Goal: Information Seeking & Learning: Compare options

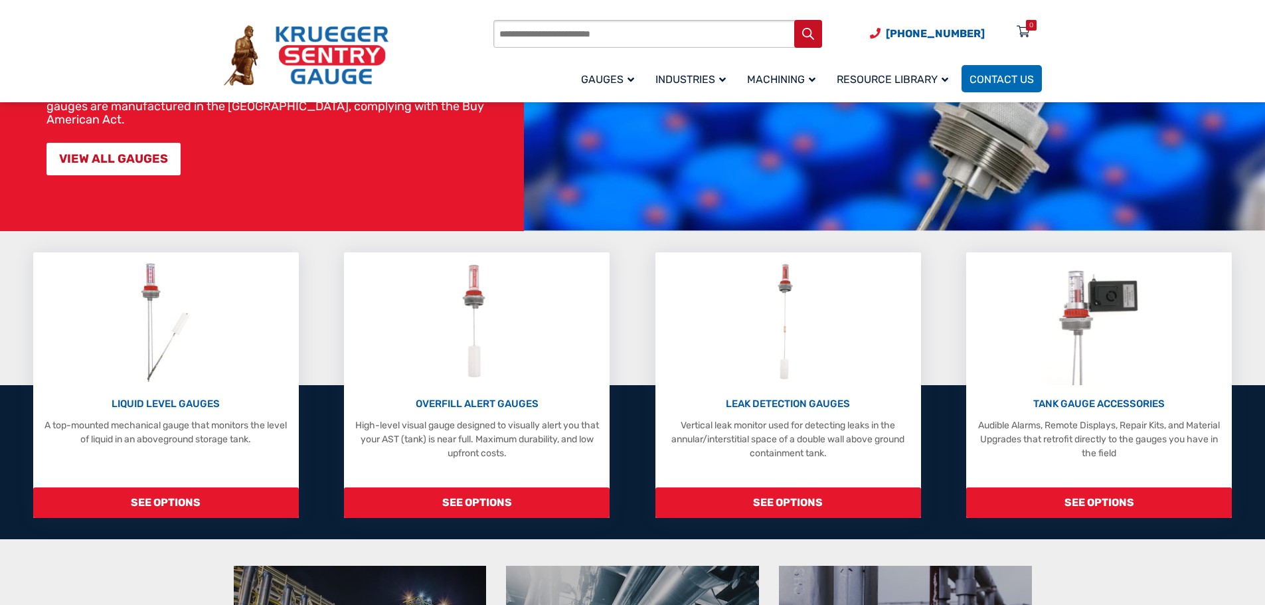
scroll to position [199, 0]
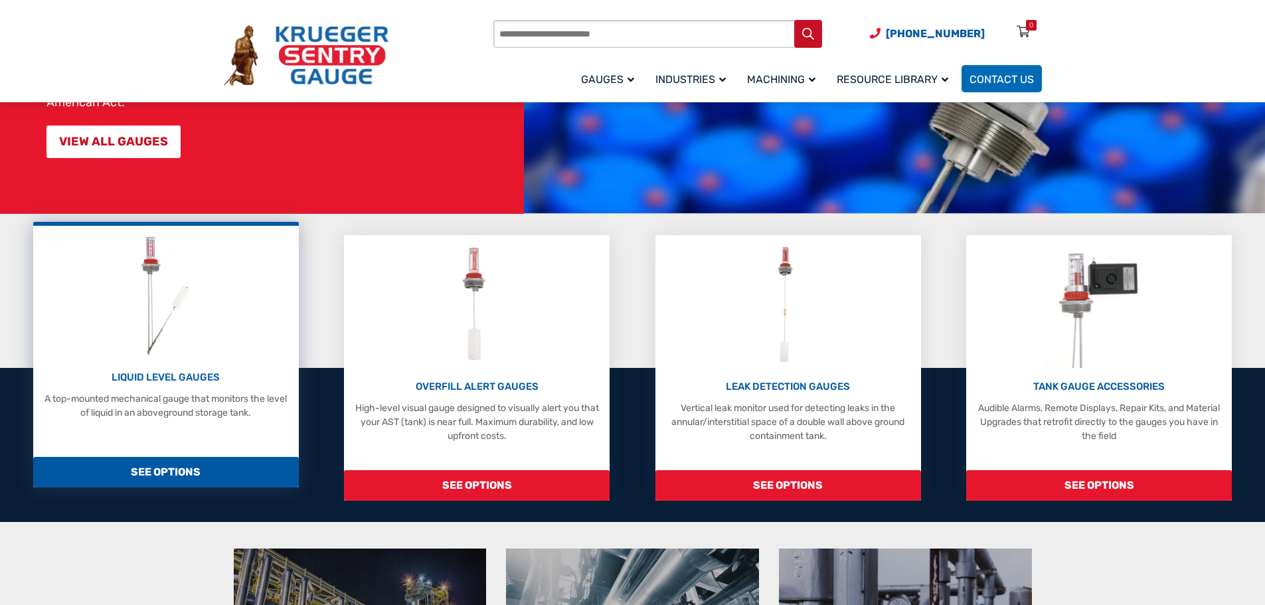
click at [185, 487] on span "SEE OPTIONS" at bounding box center [166, 472] width 266 height 31
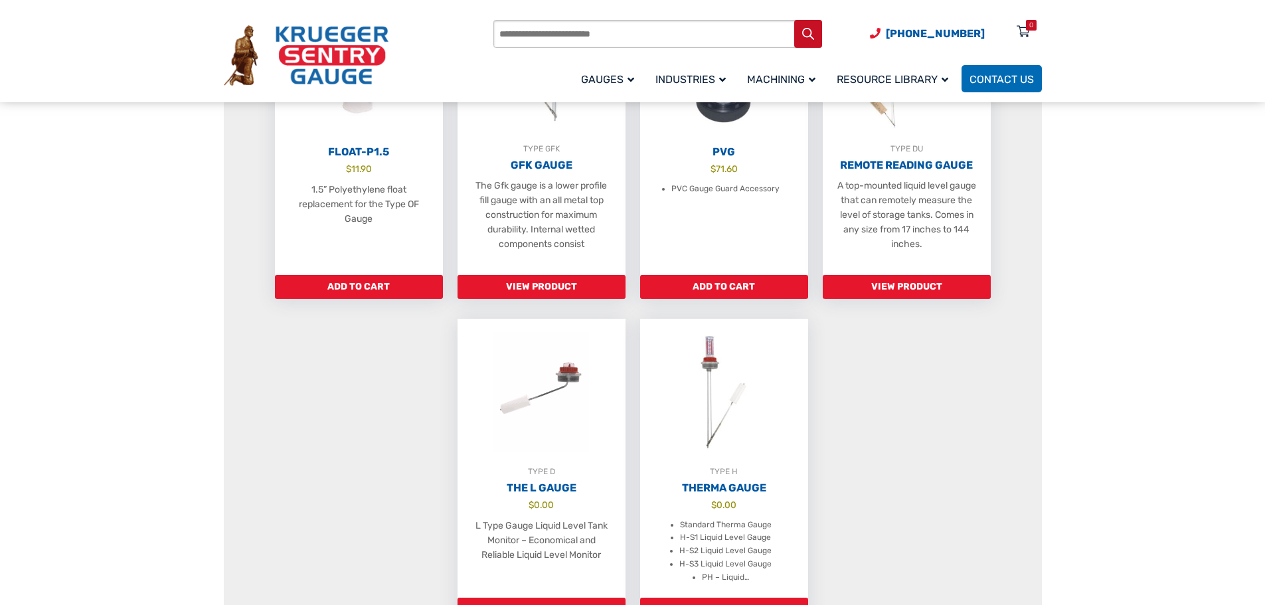
scroll to position [930, 0]
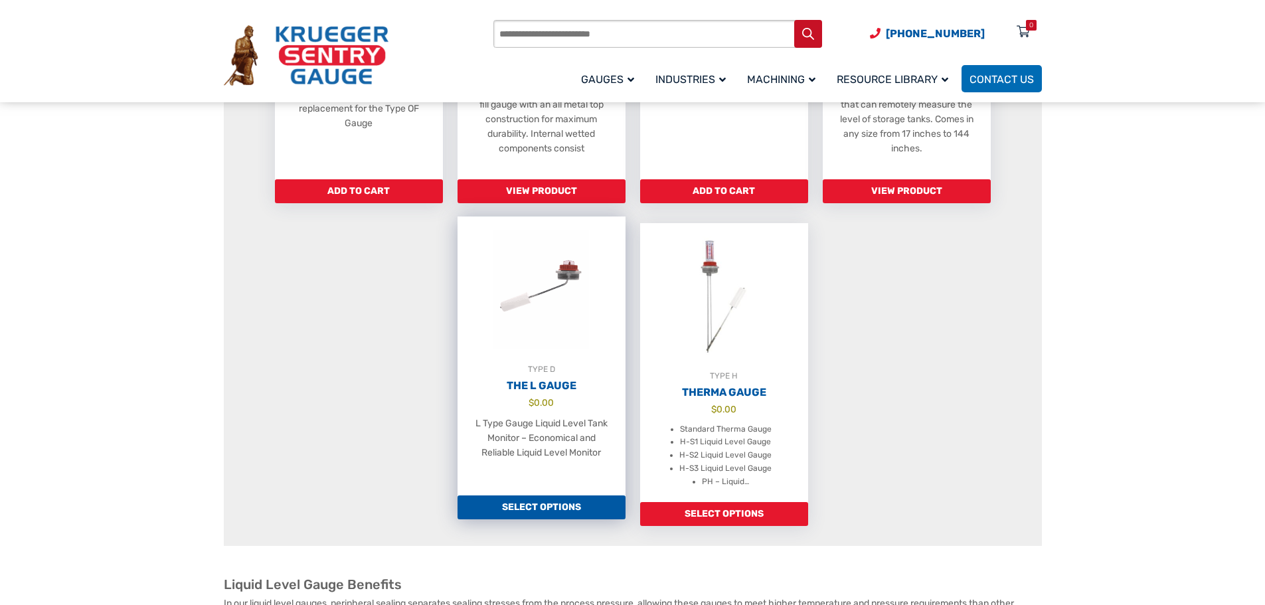
click at [553, 519] on link "Select options" at bounding box center [542, 507] width 168 height 24
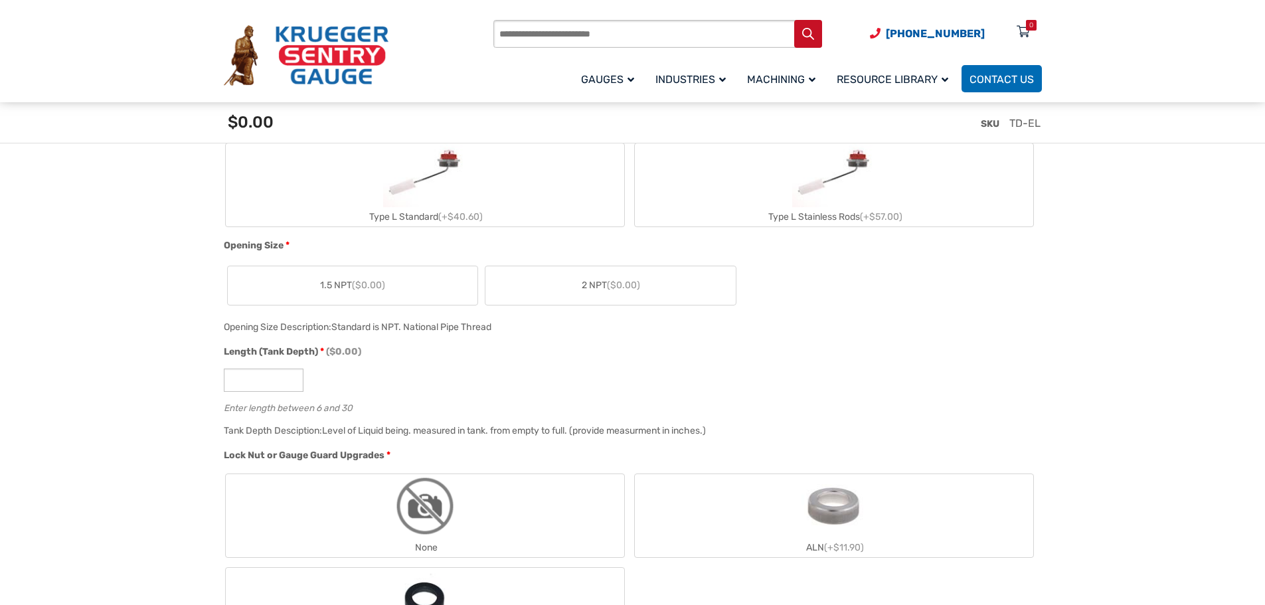
scroll to position [598, 0]
click at [270, 387] on input "Length (Tank Depth) * ($0.00)" at bounding box center [264, 378] width 80 height 23
type input "**"
drag, startPoint x: 255, startPoint y: 381, endPoint x: 192, endPoint y: 382, distance: 63.1
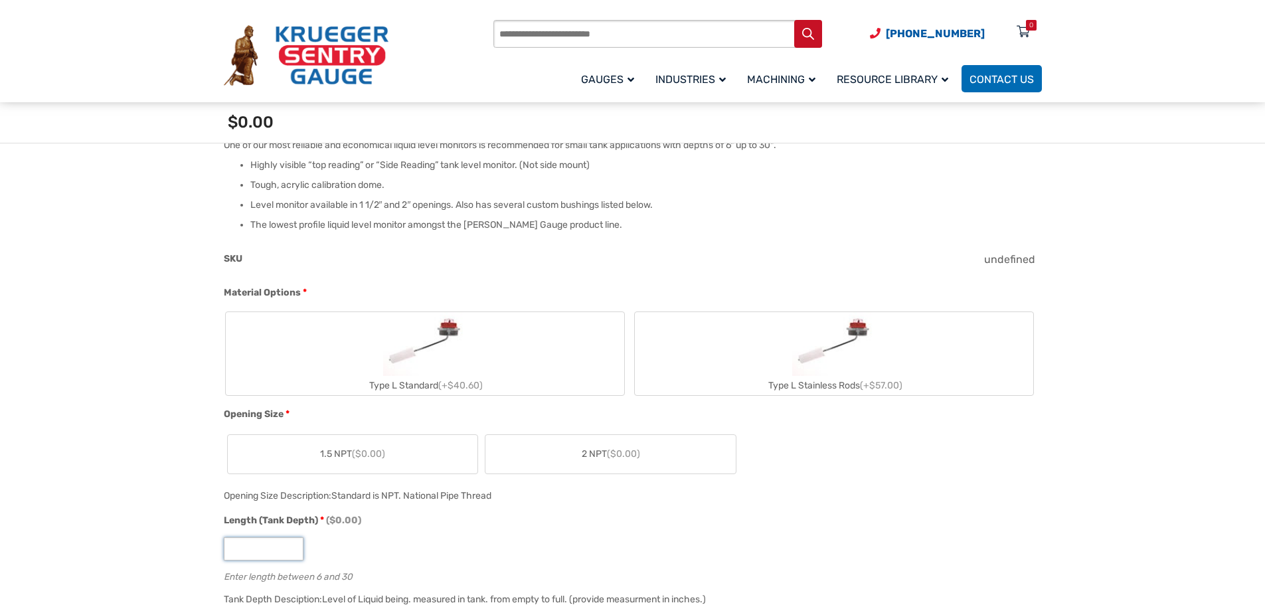
scroll to position [398, 0]
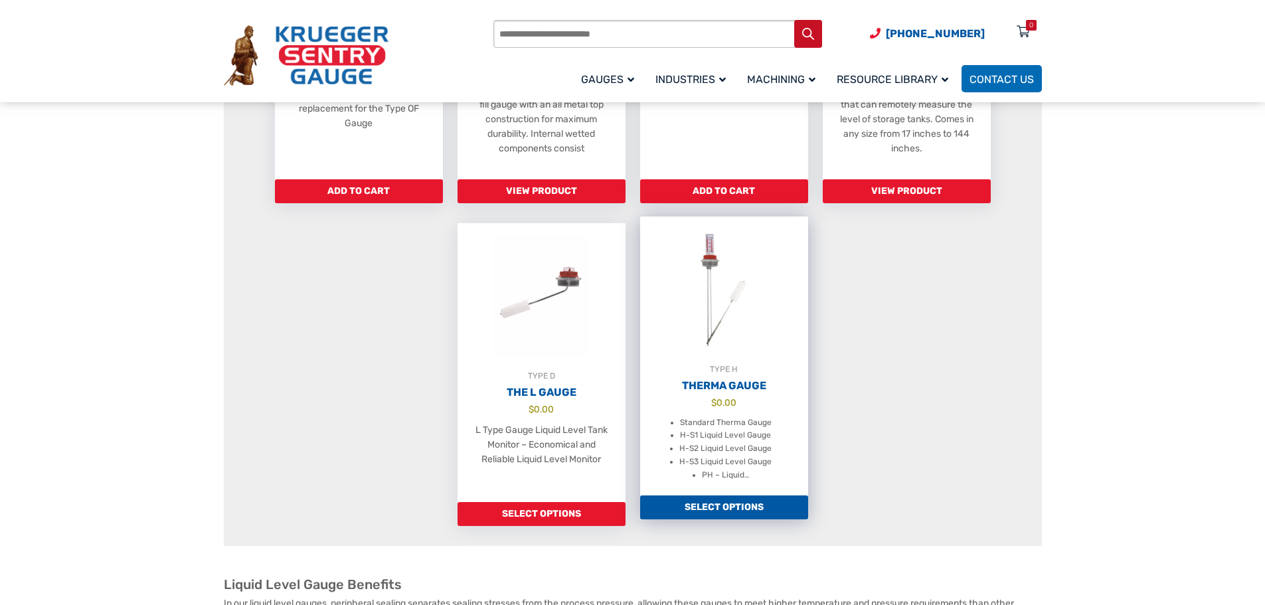
click at [718, 302] on img at bounding box center [724, 289] width 168 height 146
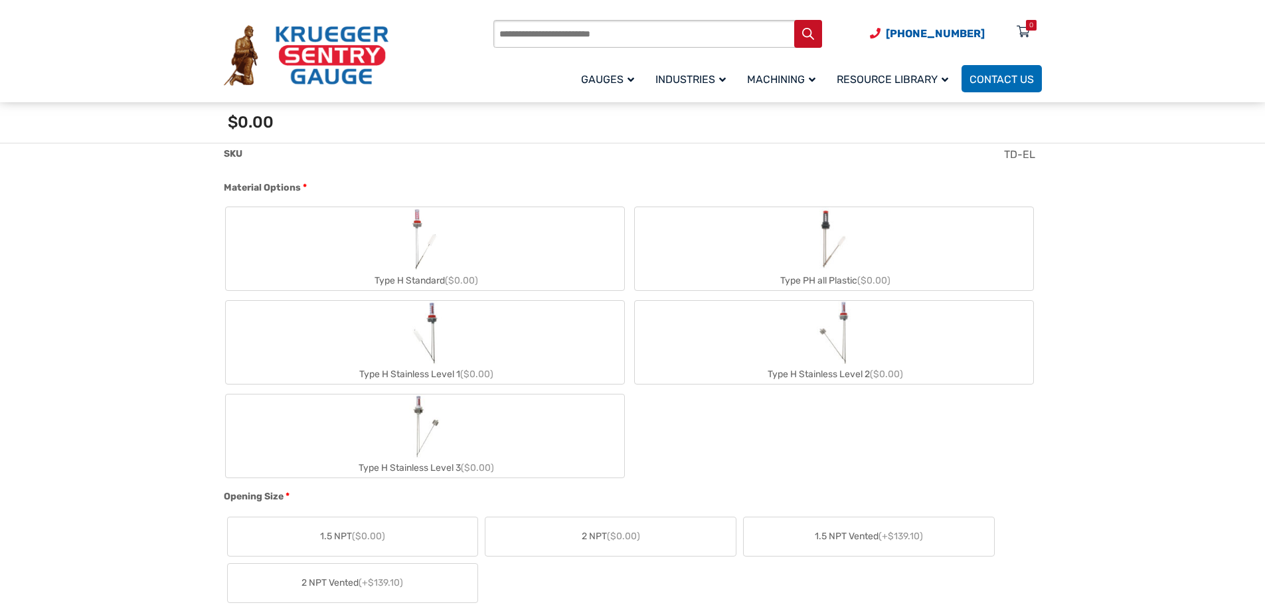
scroll to position [531, 0]
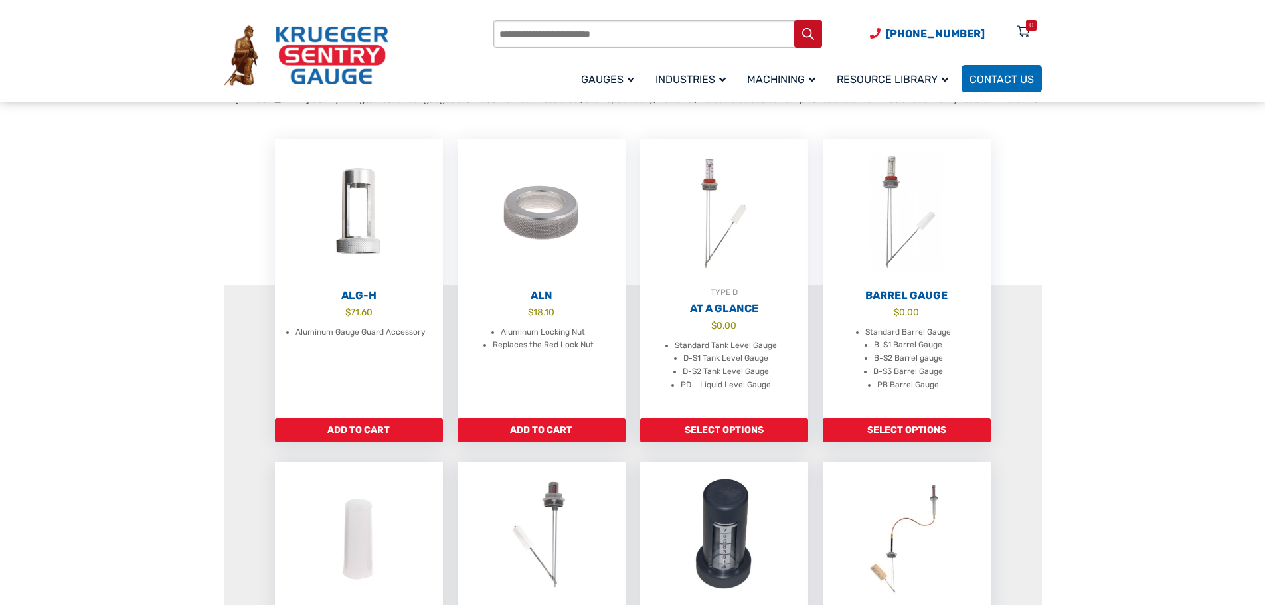
scroll to position [332, 0]
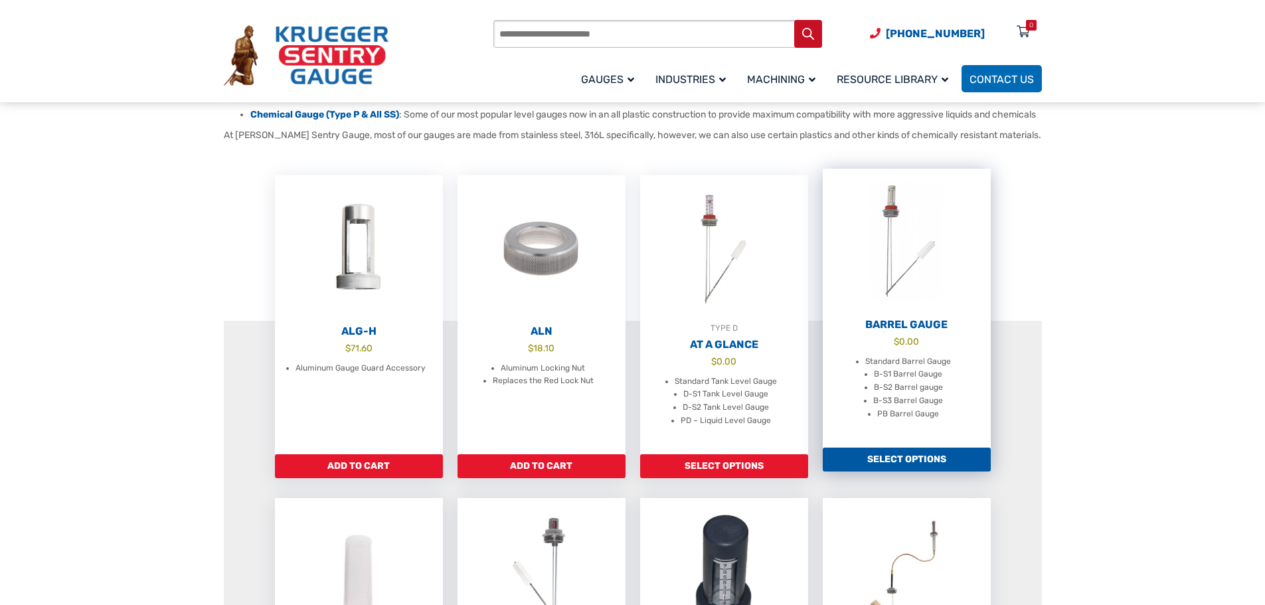
click at [888, 448] on link "Barrel Gauge $ 0.00 Standard Barrel Gauge B-S1 Barrel Gauge B-S2 Barrel gauge B…" at bounding box center [907, 308] width 168 height 279
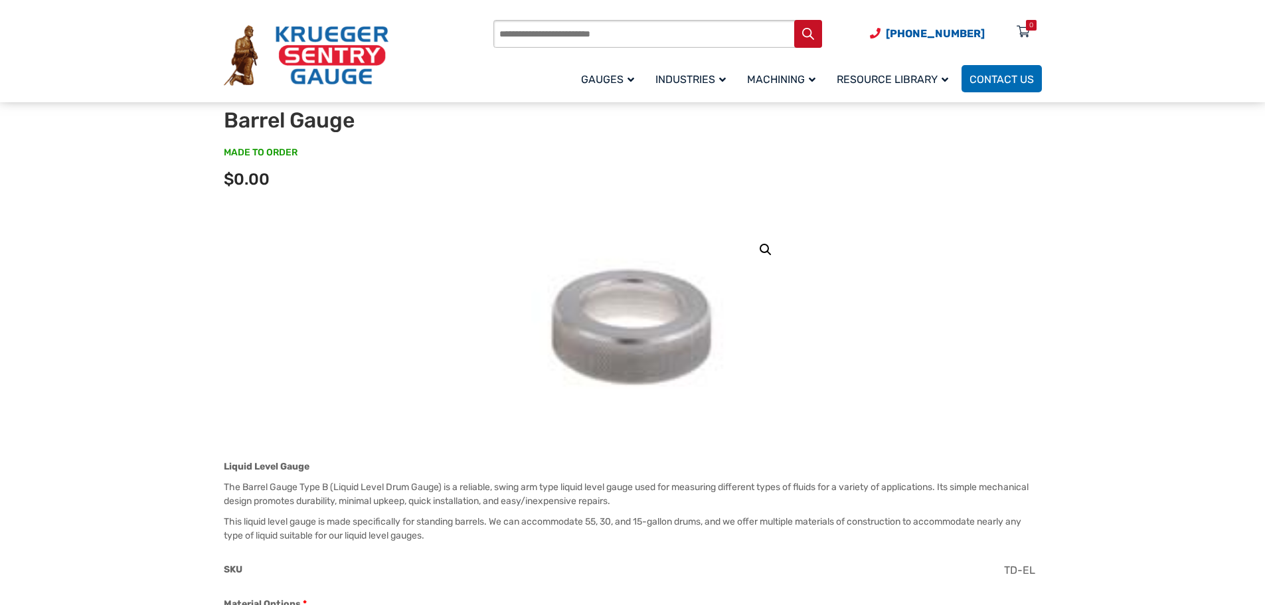
scroll to position [66, 0]
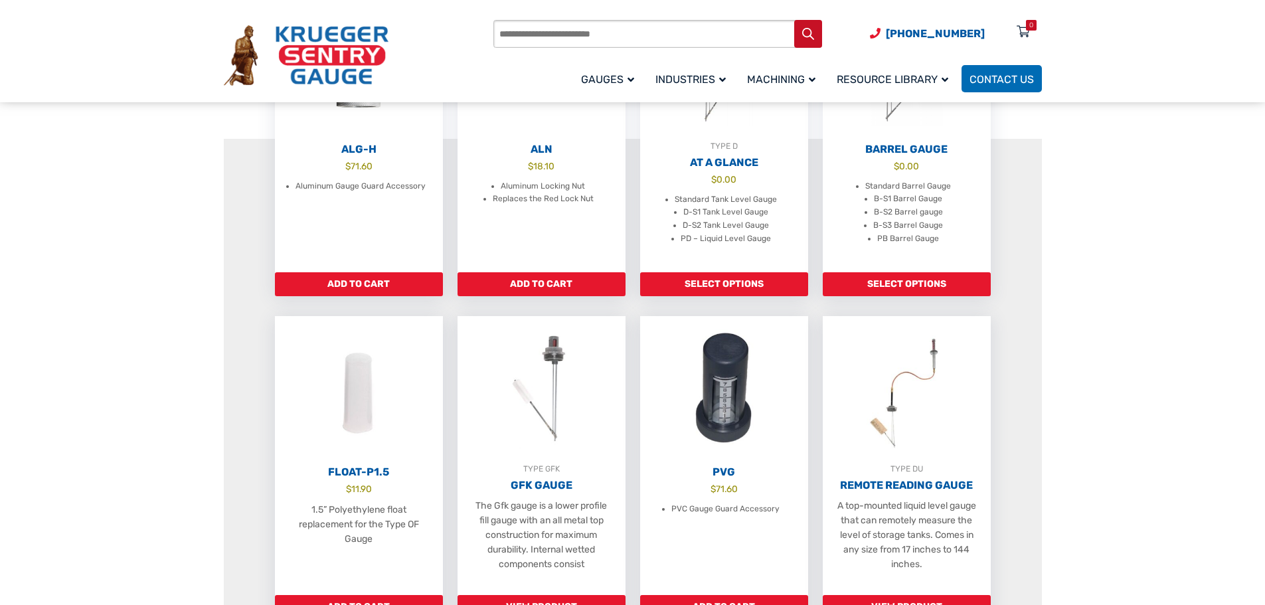
scroll to position [531, 0]
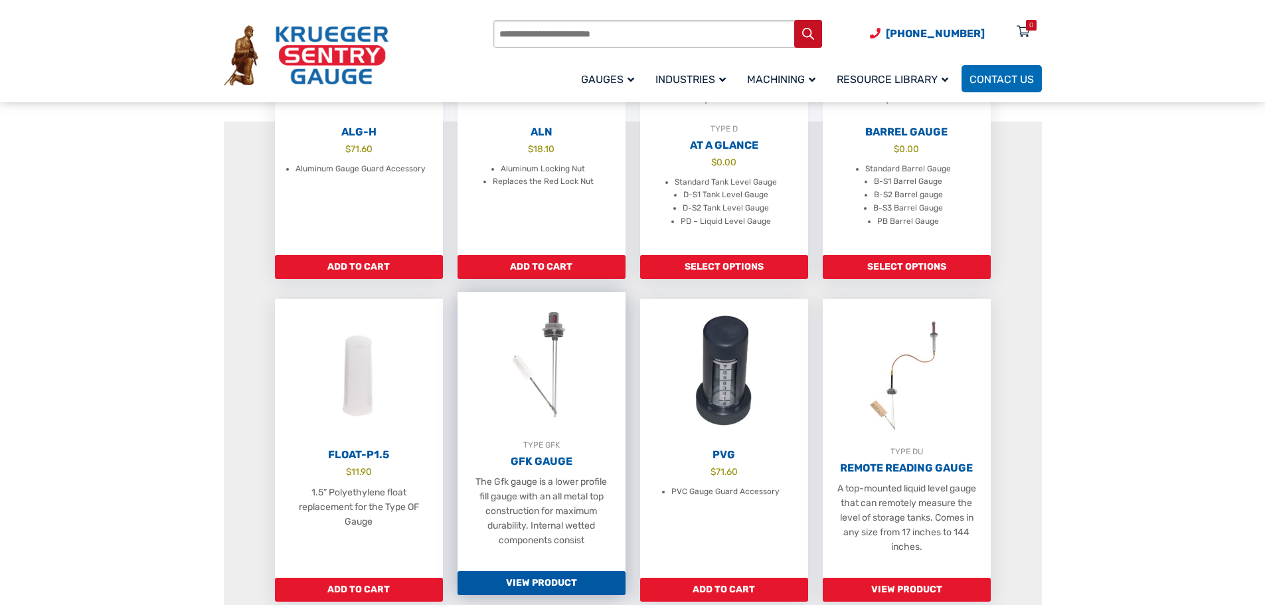
click at [542, 387] on img at bounding box center [542, 365] width 168 height 146
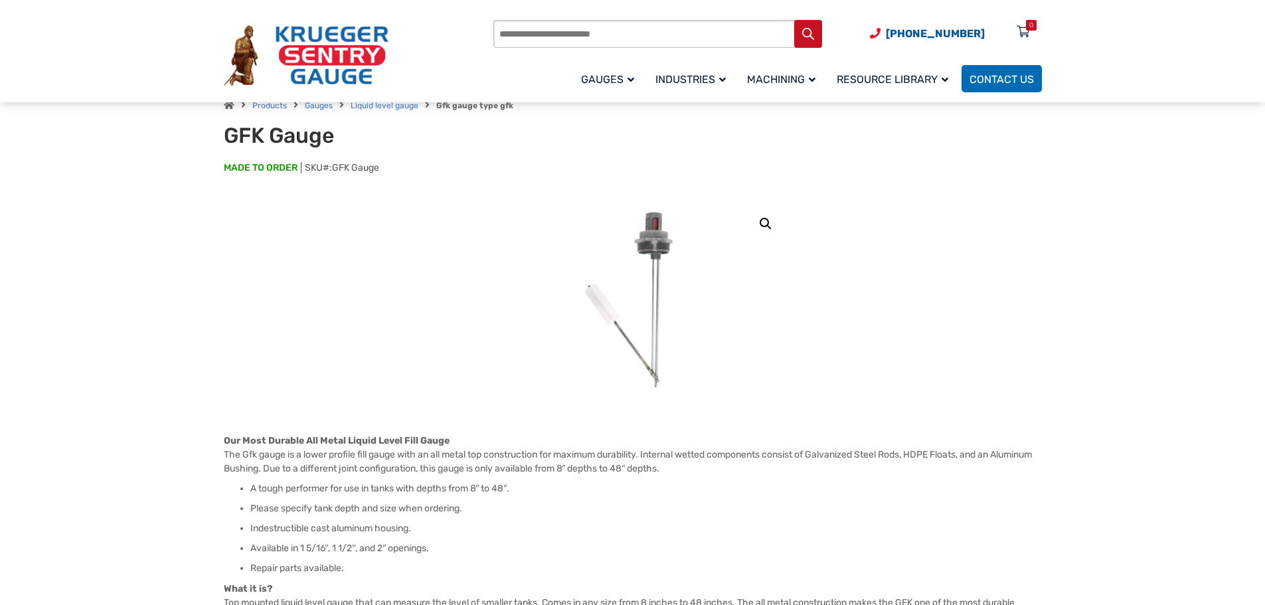
scroll to position [133, 0]
